Goal: Task Accomplishment & Management: Manage account settings

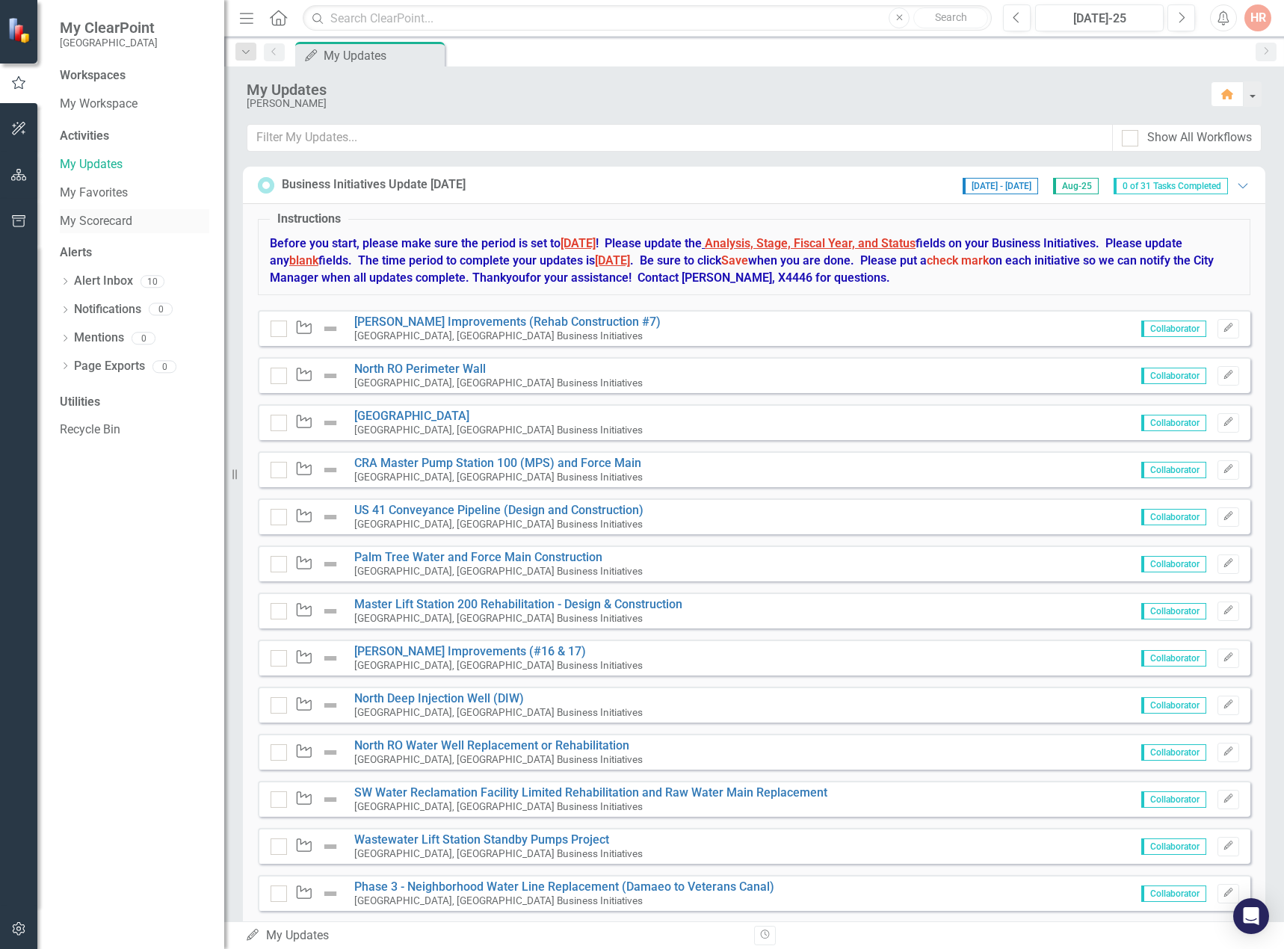
click at [120, 218] on link "My Scorecard" at bounding box center [135, 221] width 150 height 17
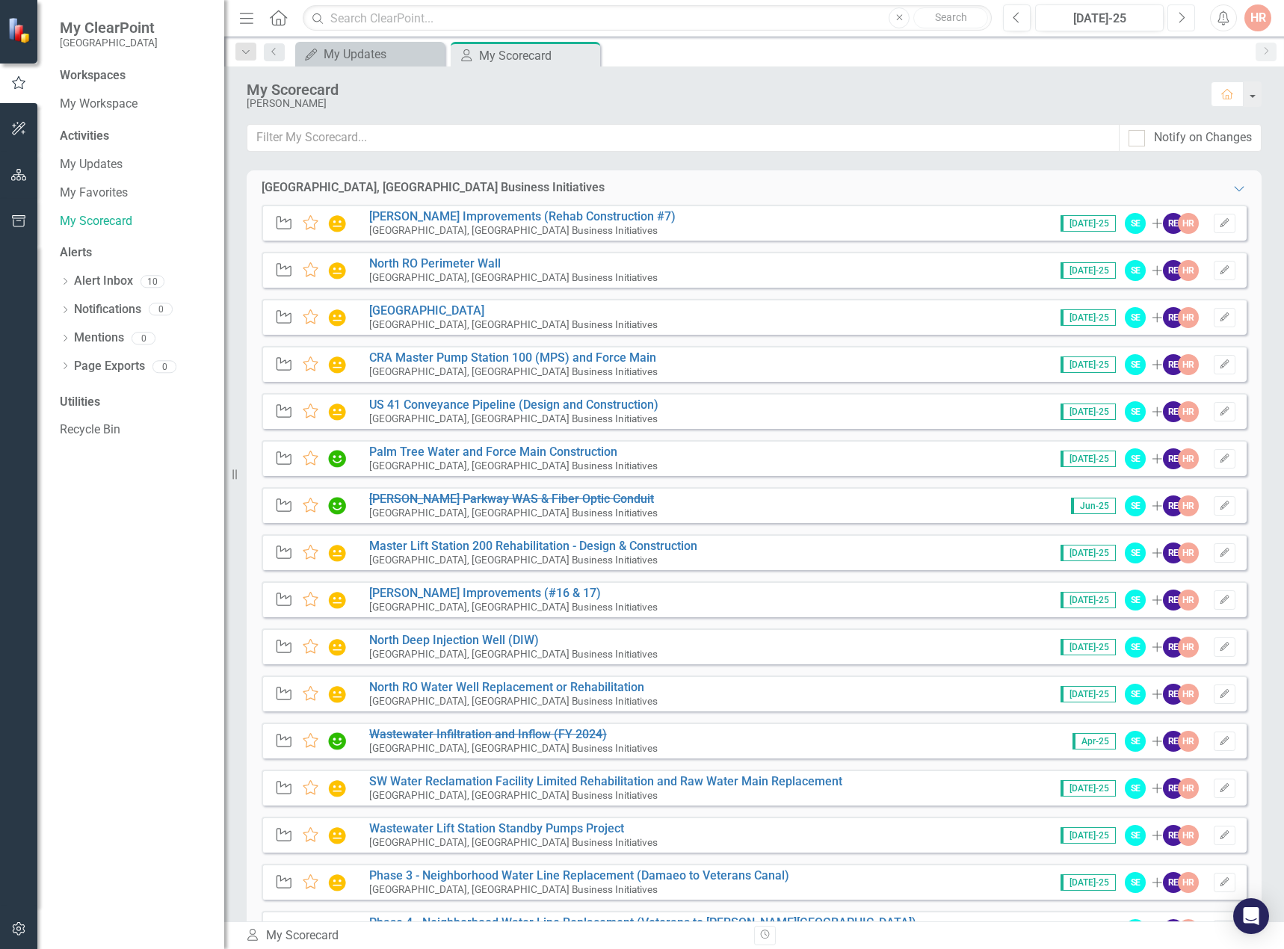
click at [1184, 8] on button "Next" at bounding box center [1182, 17] width 28 height 27
click at [113, 221] on link "My Scorecard" at bounding box center [135, 221] width 150 height 17
click at [584, 55] on icon "Close" at bounding box center [586, 55] width 15 height 12
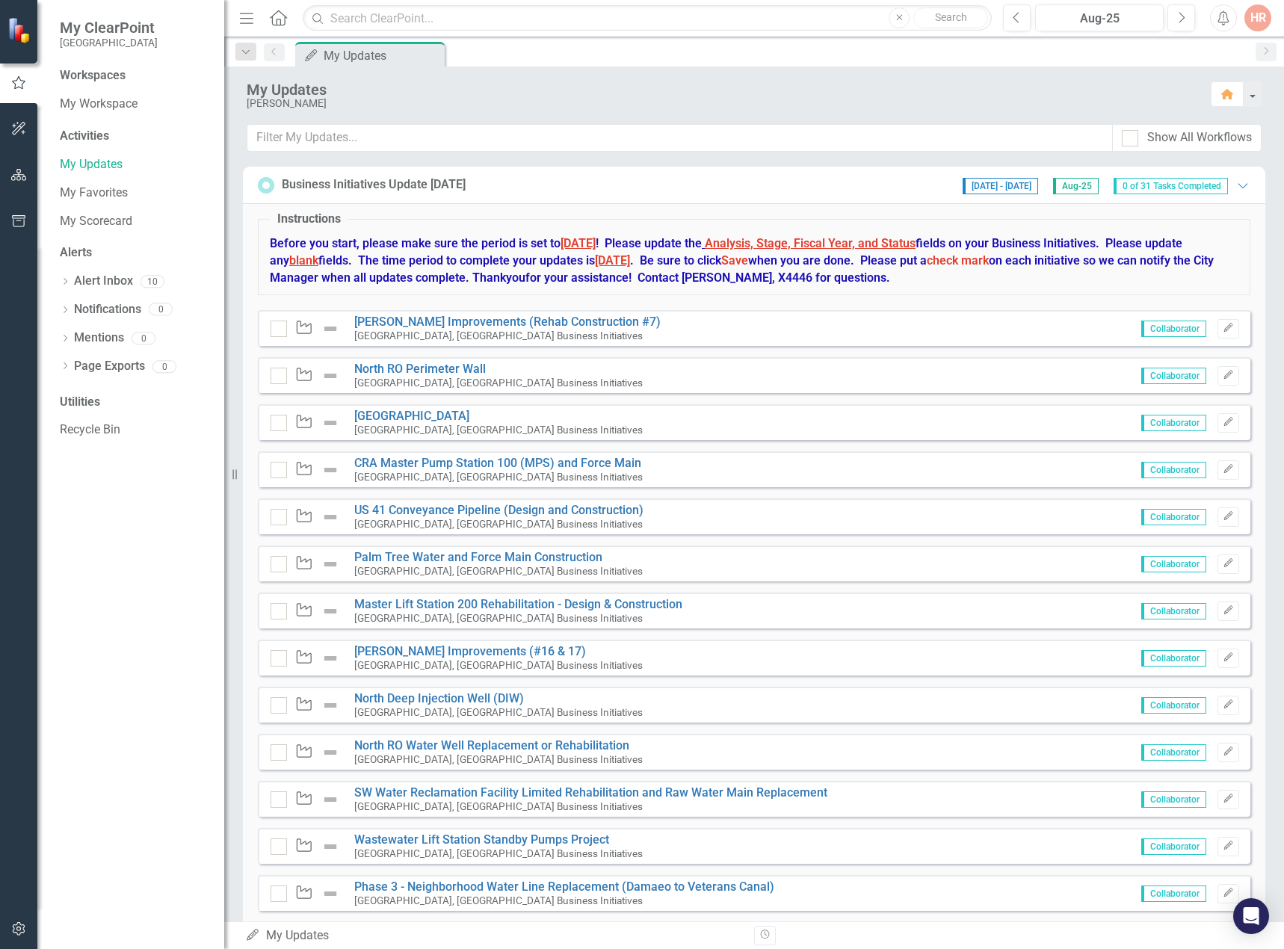
click at [1251, 22] on div "HR" at bounding box center [1258, 17] width 27 height 27
click at [1186, 182] on link "Logout Log Out" at bounding box center [1212, 189] width 118 height 28
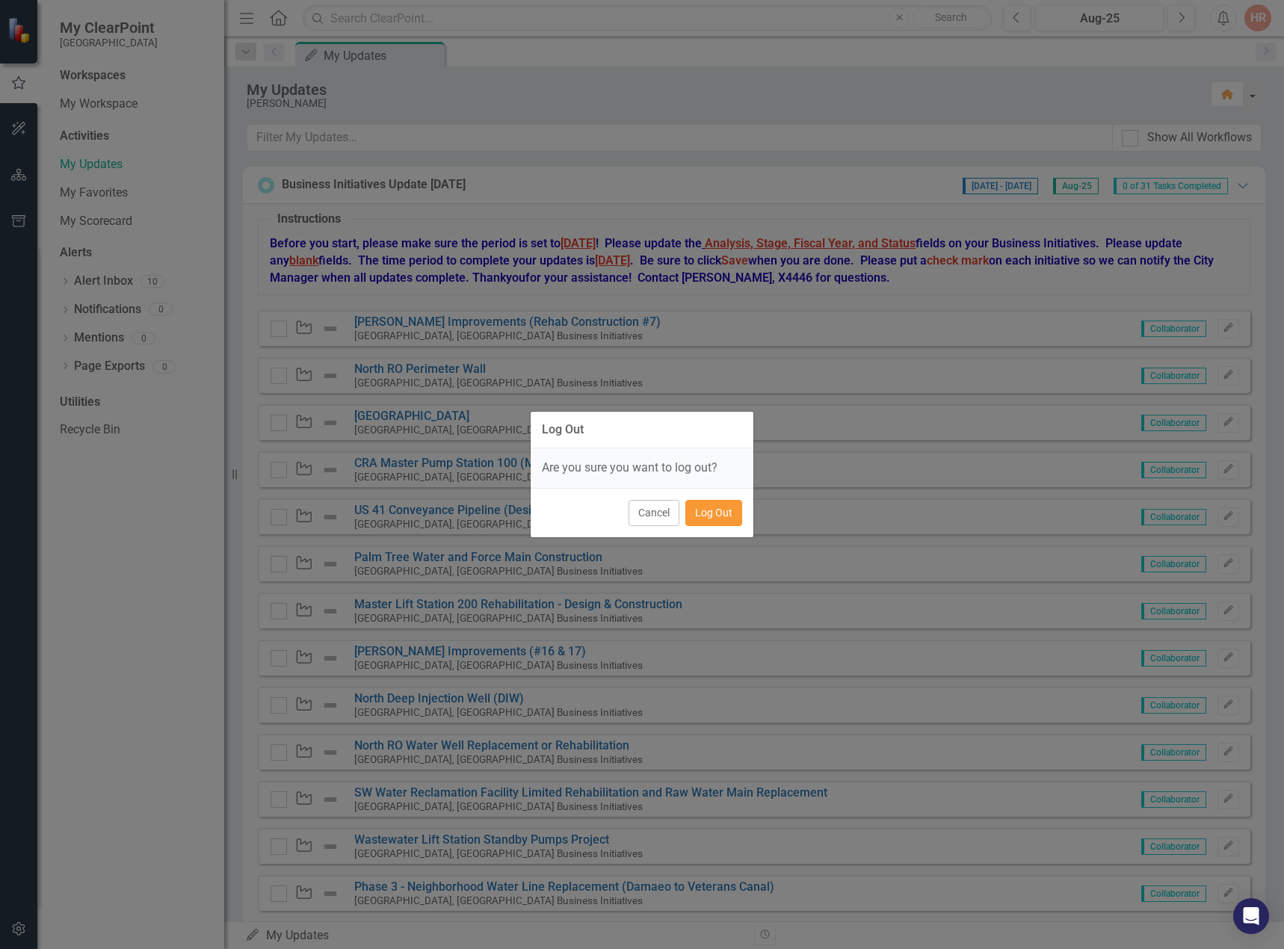
click at [724, 520] on button "Log Out" at bounding box center [713, 513] width 57 height 26
